Goal: Task Accomplishment & Management: Use online tool/utility

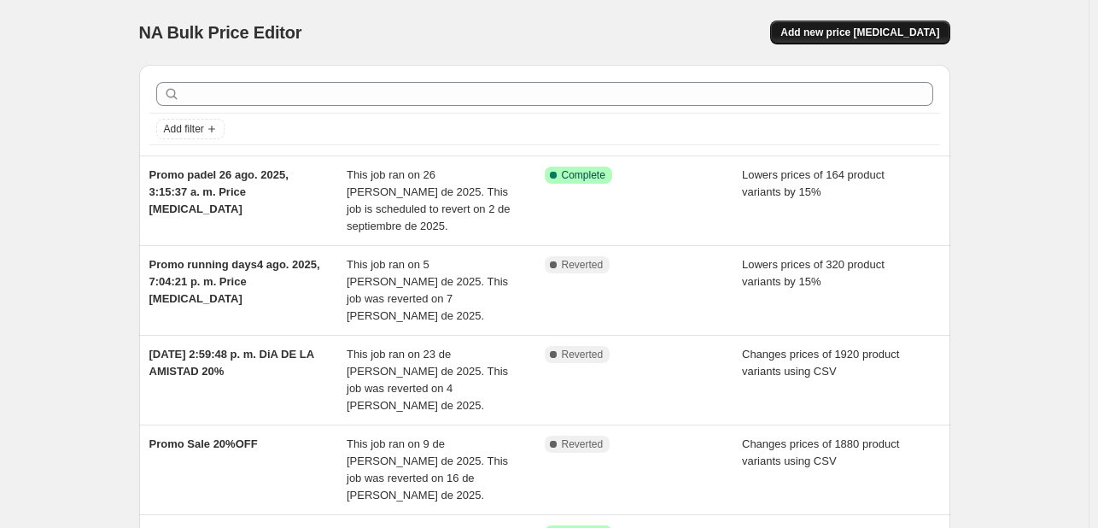
click at [869, 34] on span "Add new price [MEDICAL_DATA]" at bounding box center [859, 33] width 159 height 14
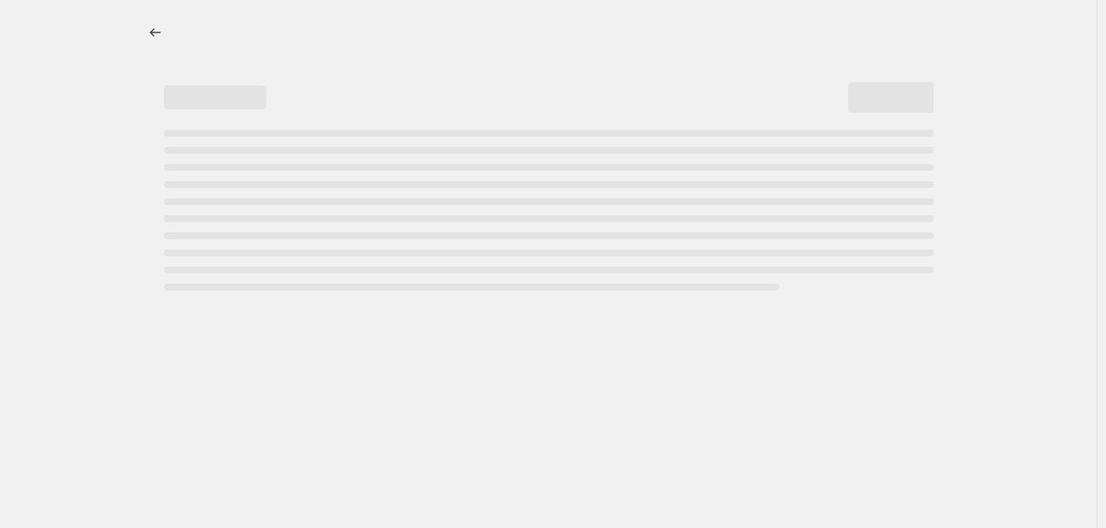
select select "percentage"
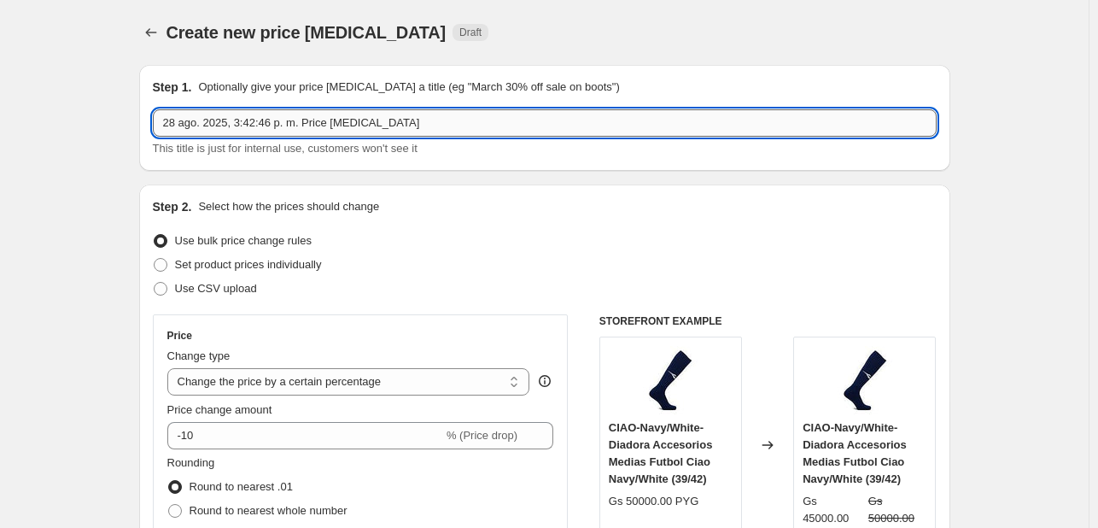
click at [189, 125] on input "28 ago. 2025, 3:42:46 p. m. Price [MEDICAL_DATA]" at bounding box center [545, 122] width 784 height 27
type input "PROMO 20% 28 ago. 2025, 3:42:46 p. m. Price [MEDICAL_DATA]"
click at [164, 284] on span at bounding box center [161, 289] width 14 height 14
click at [155, 283] on input "Use CSV upload" at bounding box center [154, 282] width 1 height 1
radio input "true"
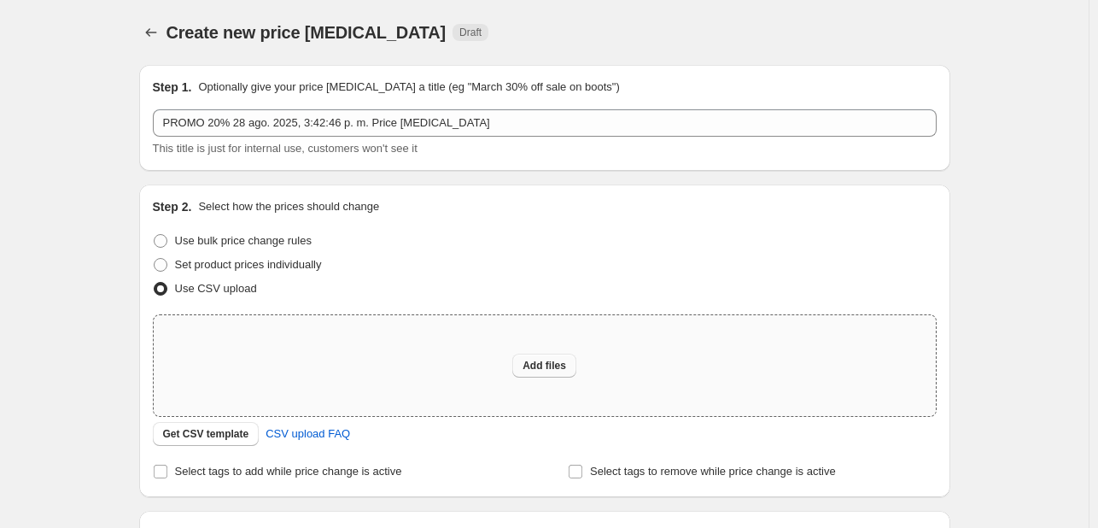
click at [521, 358] on button "Add files" at bounding box center [544, 365] width 64 height 24
type input "C:\fakepath\exported_product_28-08-2025 14_35_00.xlsx"
click at [565, 361] on span "Add files" at bounding box center [544, 366] width 44 height 14
type input "C:\fakepath\Aplicacion de promos - Depostore - tl 16 - PRoductos a exportar.csv"
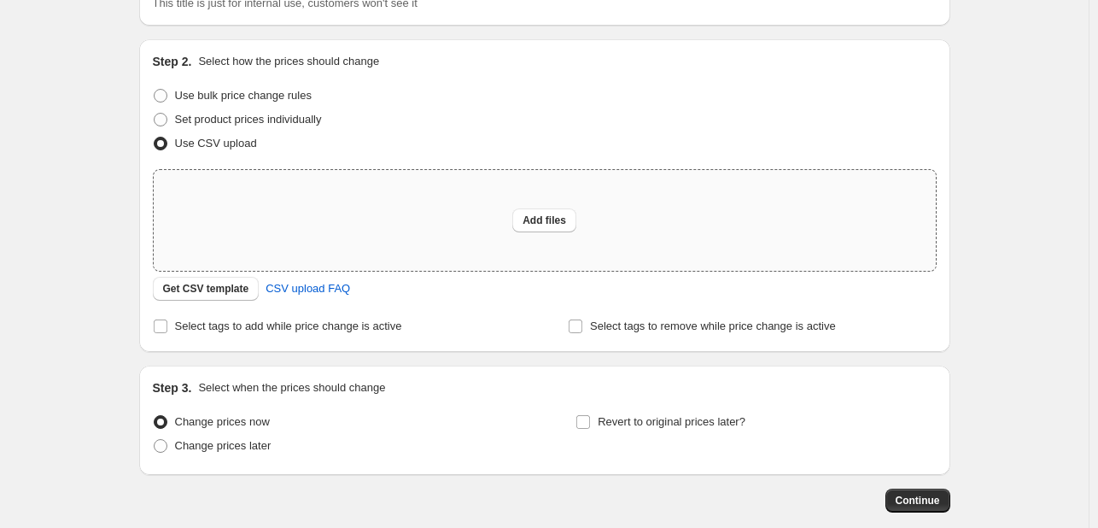
scroll to position [147, 0]
click at [564, 213] on span "Add files" at bounding box center [544, 219] width 44 height 14
type input "C:\fakepath\Aplicacion de promos - Depostore - tl 16 - PRoductos a exportar.csv"
click at [533, 218] on span "Add files" at bounding box center [544, 219] width 44 height 14
type input "C:\fakepath\Aplicacion de promos - Depostore - tl 16 - PRoductos a exportar.csv"
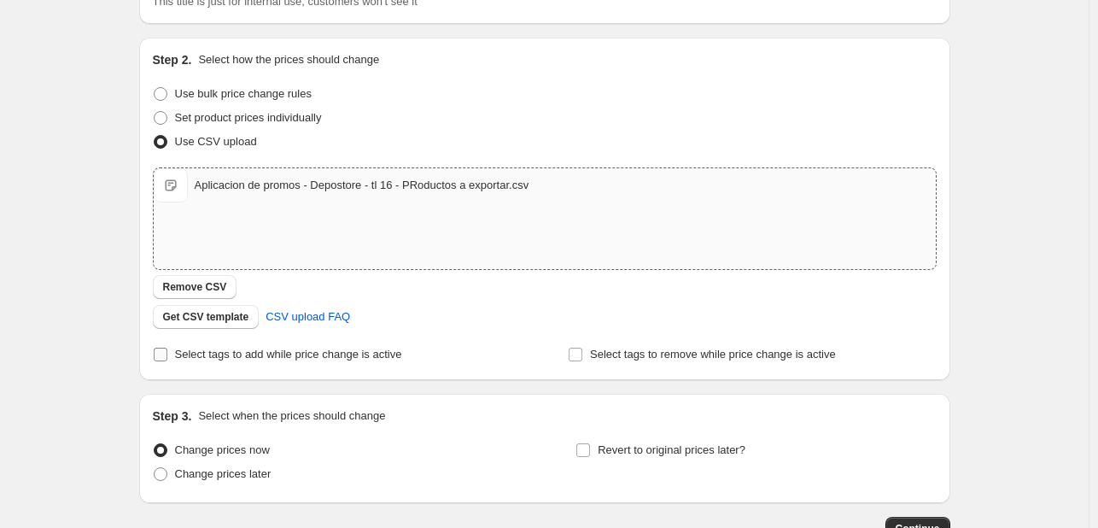
click at [308, 356] on span "Select tags to add while price change is active" at bounding box center [288, 353] width 227 height 13
click at [167, 356] on input "Select tags to add while price change is active" at bounding box center [161, 354] width 14 height 14
checkbox input "true"
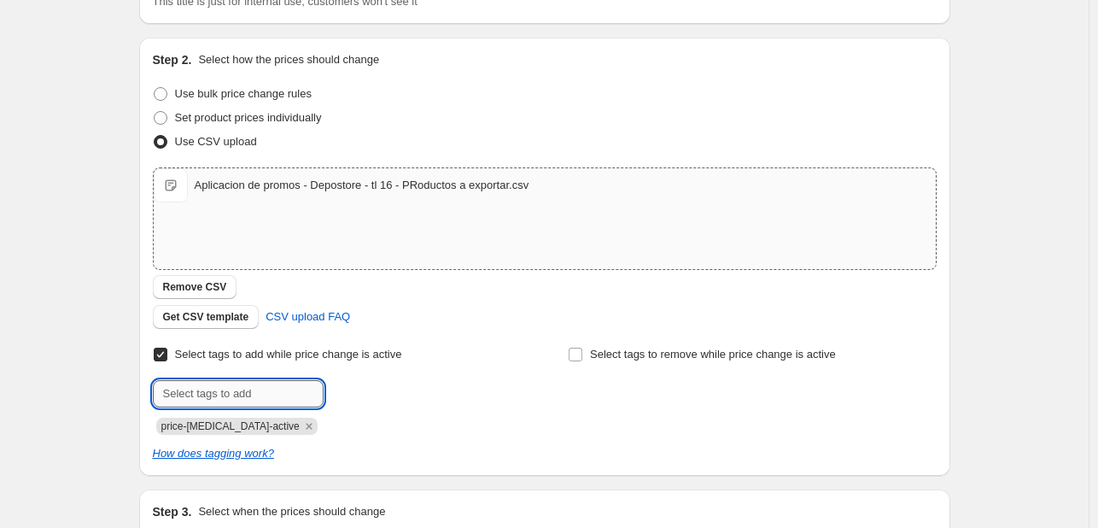
click at [271, 398] on input "text" at bounding box center [238, 393] width 171 height 27
type input "producto en promocion shopify"
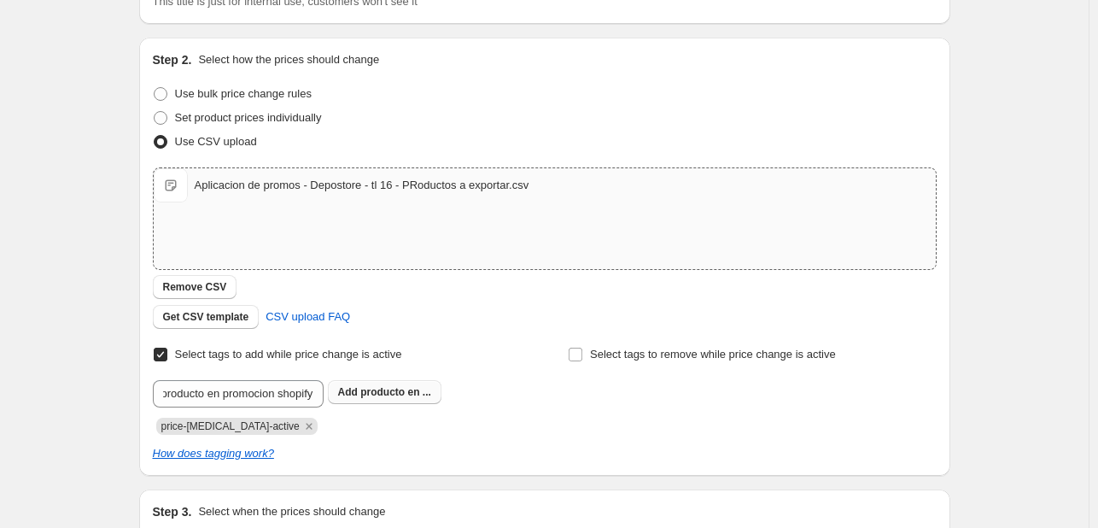
click at [358, 392] on b "Add" at bounding box center [348, 392] width 20 height 12
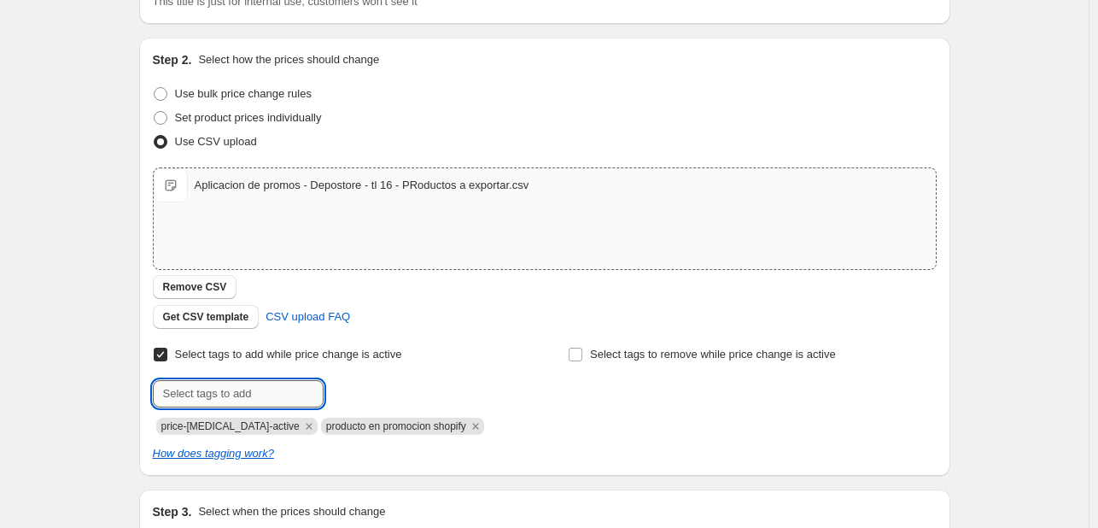
click at [270, 404] on input "text" at bounding box center [238, 393] width 171 height 27
click at [215, 395] on input "producto en promocion shopify" at bounding box center [238, 393] width 171 height 27
type input "productos en promocion shopify"
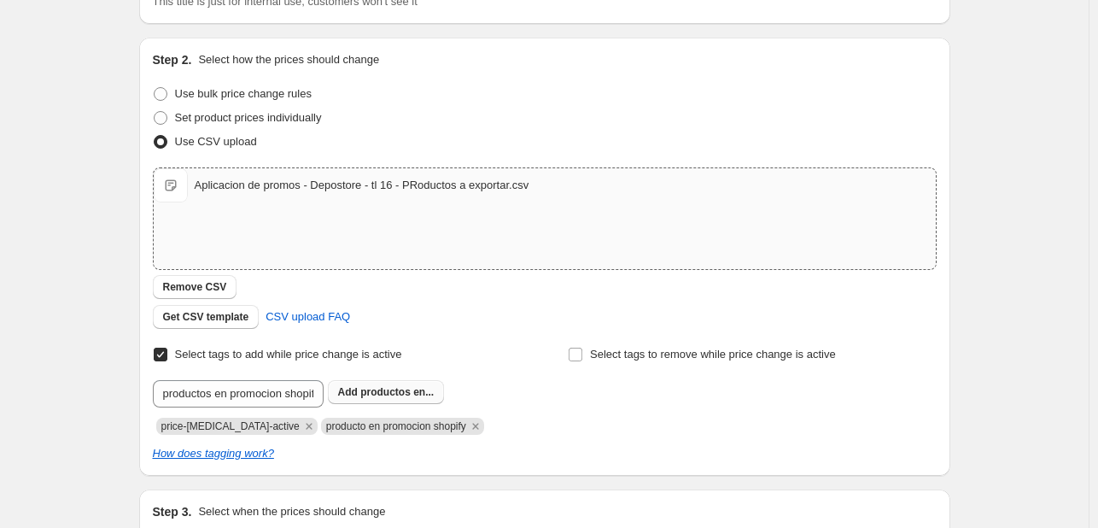
click at [363, 394] on span "Add productos en..." at bounding box center [386, 392] width 96 height 14
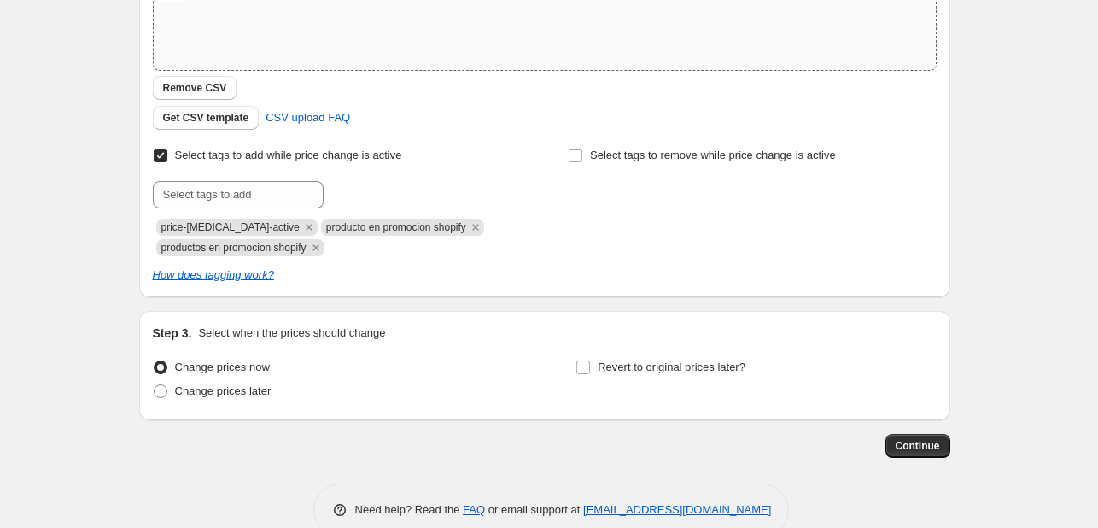
scroll to position [376, 0]
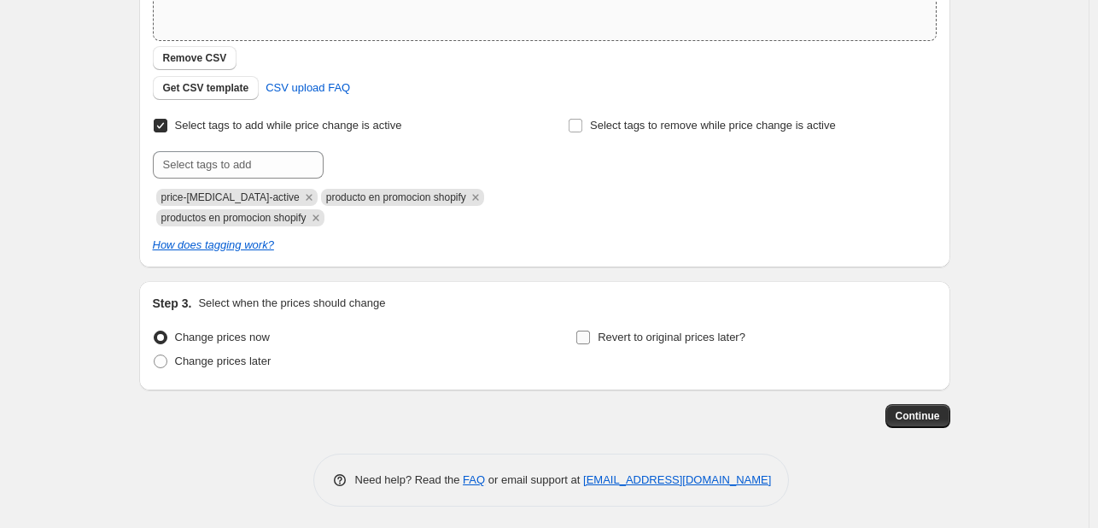
click at [584, 332] on input "Revert to original prices later?" at bounding box center [583, 337] width 14 height 14
checkbox input "true"
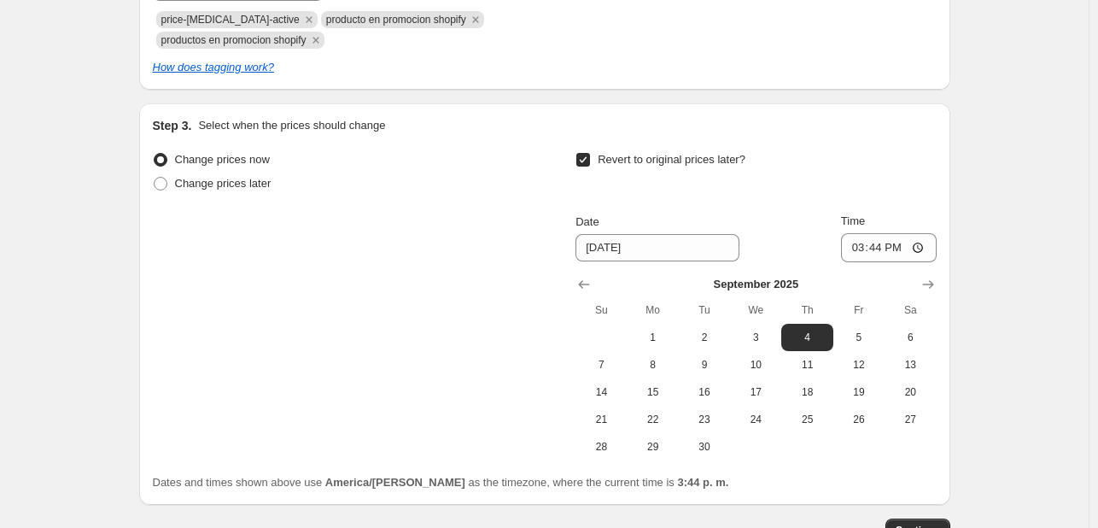
scroll to position [570, 0]
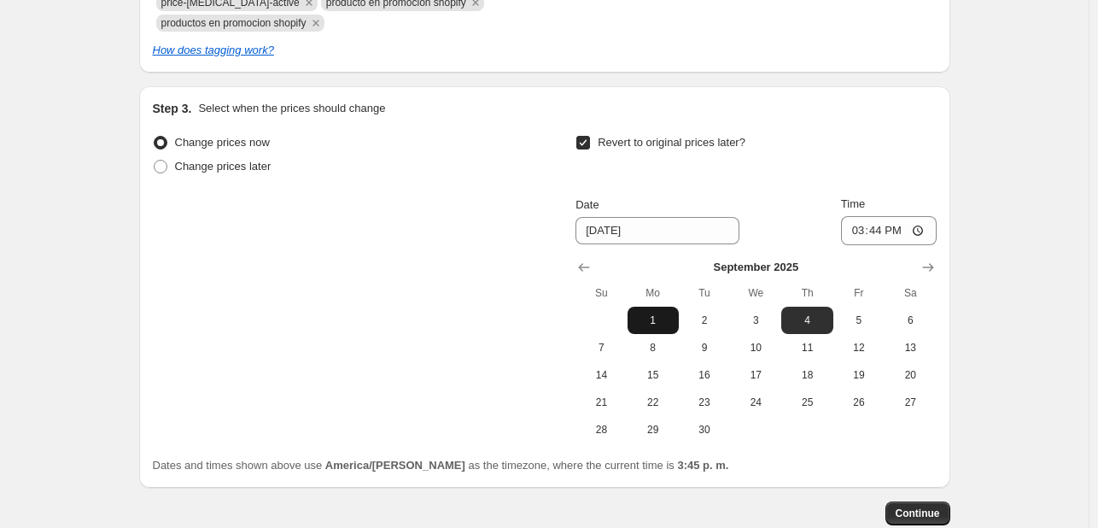
click at [651, 314] on span "1" at bounding box center [653, 320] width 38 height 14
type input "9/1/2025"
click at [877, 231] on input "15:44" at bounding box center [889, 230] width 96 height 29
type input "16:44"
click at [925, 517] on span "Continue" at bounding box center [918, 513] width 44 height 14
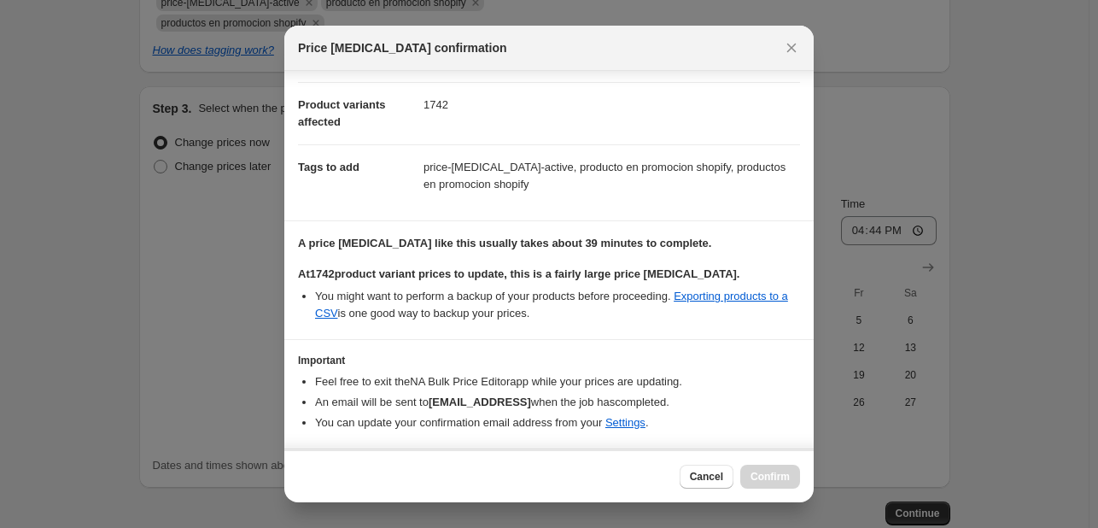
scroll to position [130, 0]
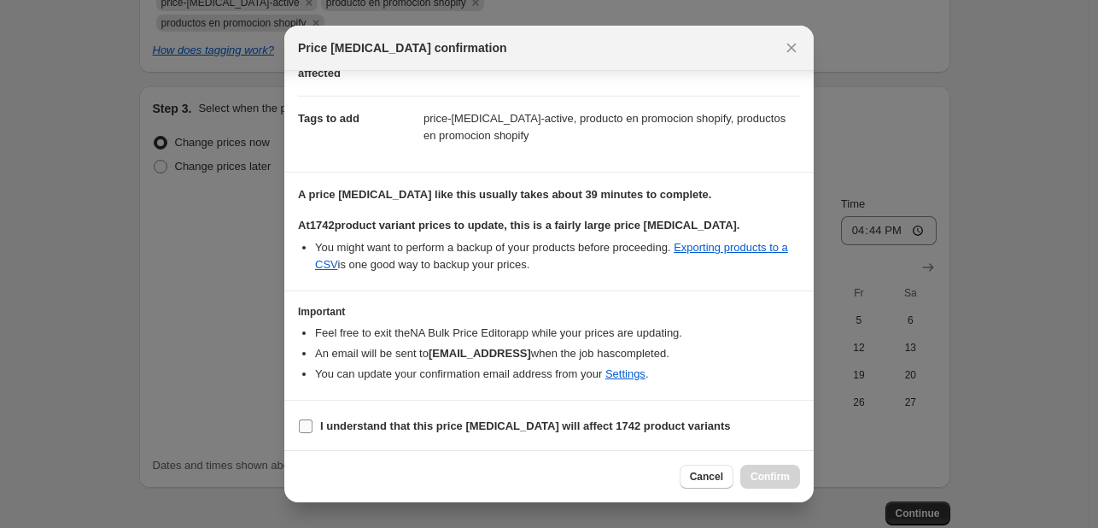
click at [569, 426] on b "I understand that this price change job will affect 1742 product variants" at bounding box center [525, 425] width 411 height 13
click at [312, 426] on input "I understand that this price change job will affect 1742 product variants" at bounding box center [306, 426] width 14 height 14
checkbox input "true"
click at [767, 471] on span "Confirm" at bounding box center [769, 477] width 39 height 14
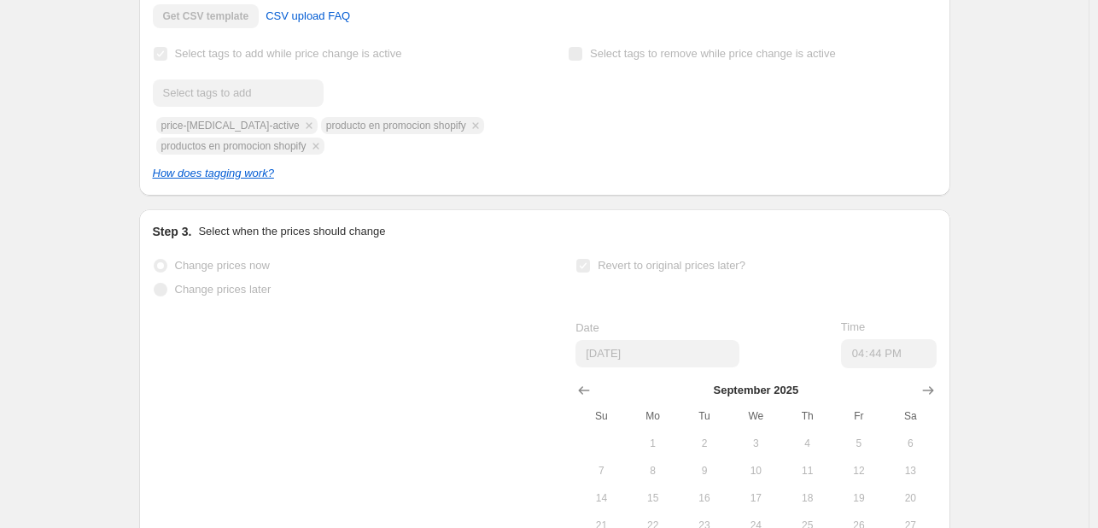
scroll to position [615, 0]
